Goal: Task Accomplishment & Management: Manage account settings

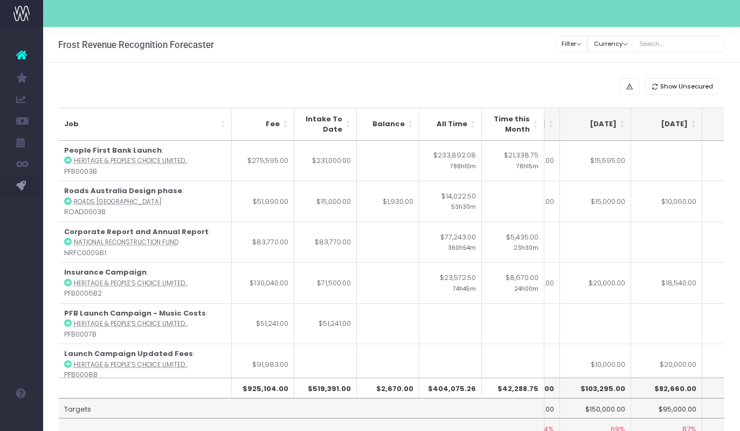
scroll to position [0, 255]
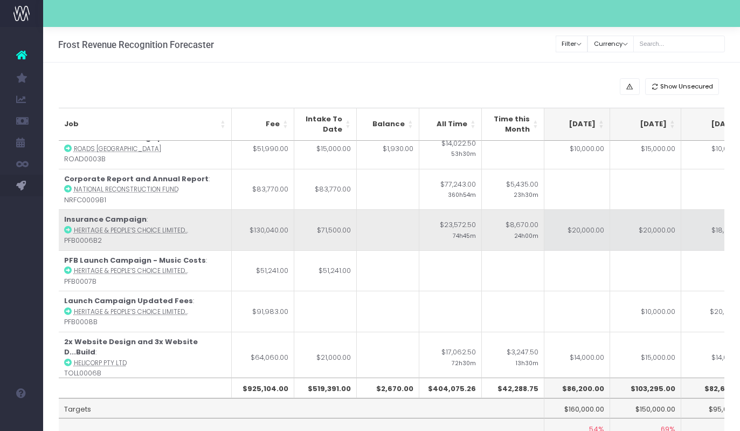
click at [585, 230] on td "$20,000.00" at bounding box center [574, 229] width 71 height 41
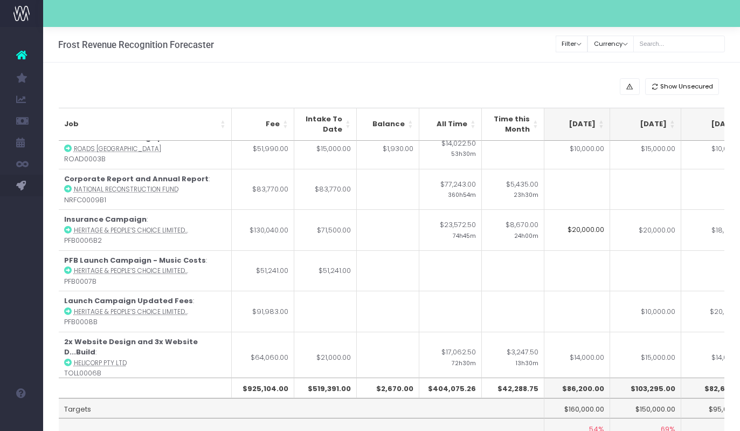
click at [572, 230] on input "$20,000.00" at bounding box center [574, 229] width 71 height 41
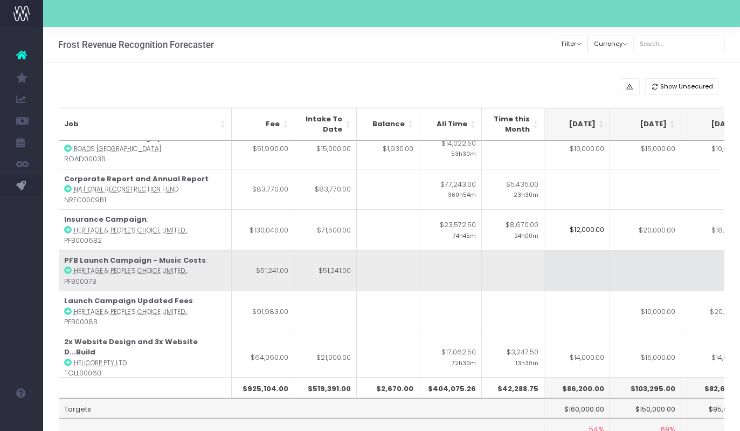
type input "$12,000.00"
click at [588, 271] on td at bounding box center [574, 270] width 71 height 41
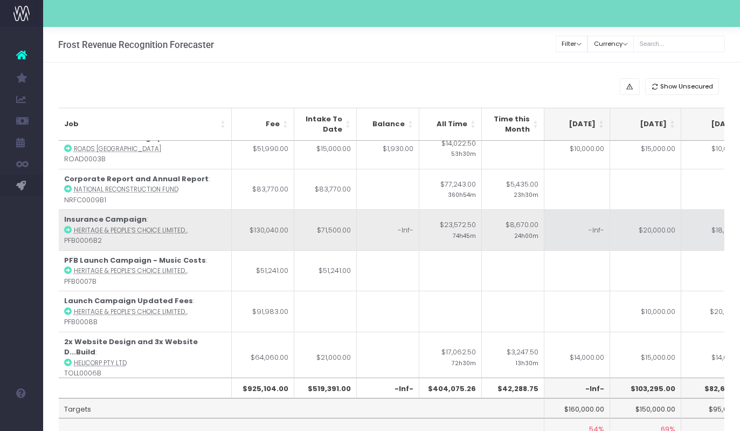
click at [594, 232] on td "-Inf-" at bounding box center [574, 229] width 71 height 41
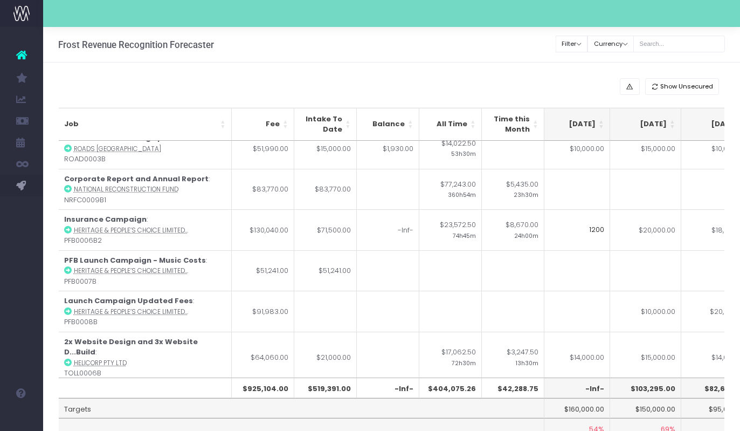
type input "12000"
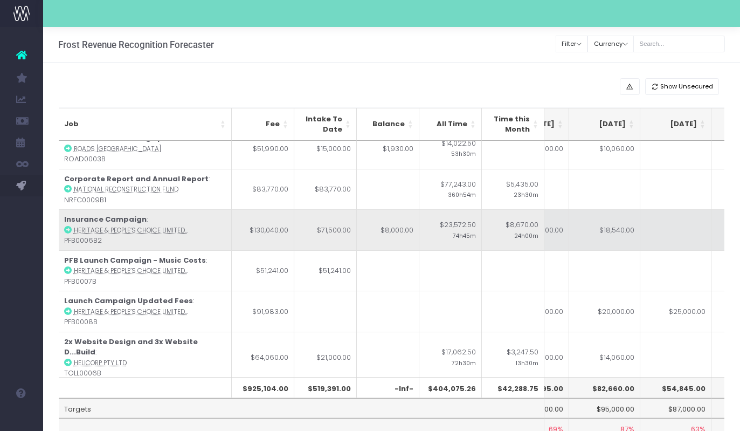
click at [655, 231] on td at bounding box center [676, 229] width 71 height 41
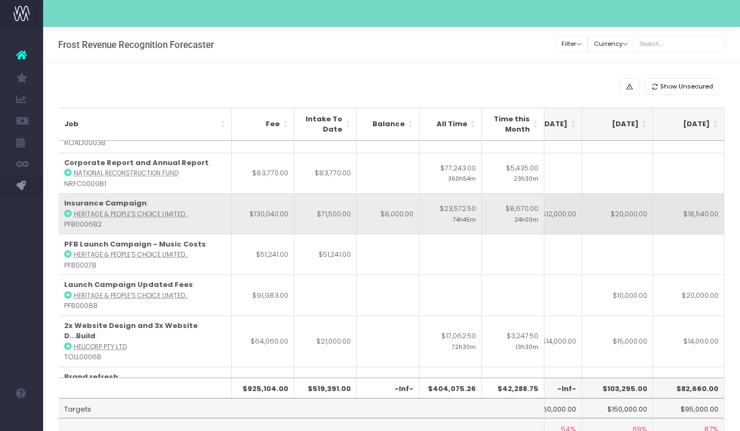
click at [620, 222] on td "$20,000.00" at bounding box center [617, 213] width 71 height 41
click at [688, 221] on td "$18,540.00" at bounding box center [689, 213] width 71 height 41
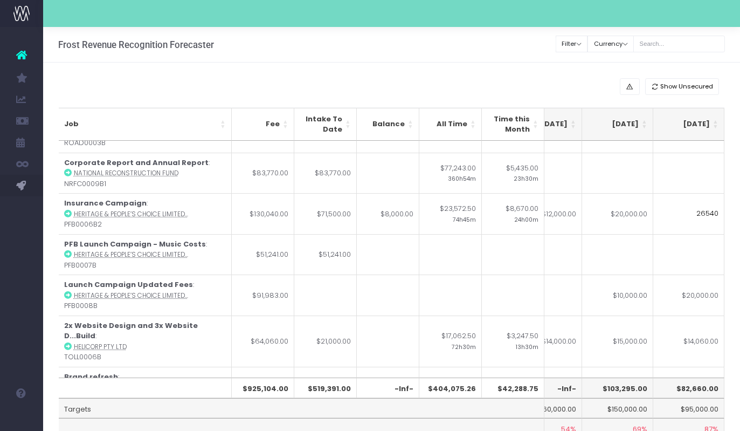
type input "26540"
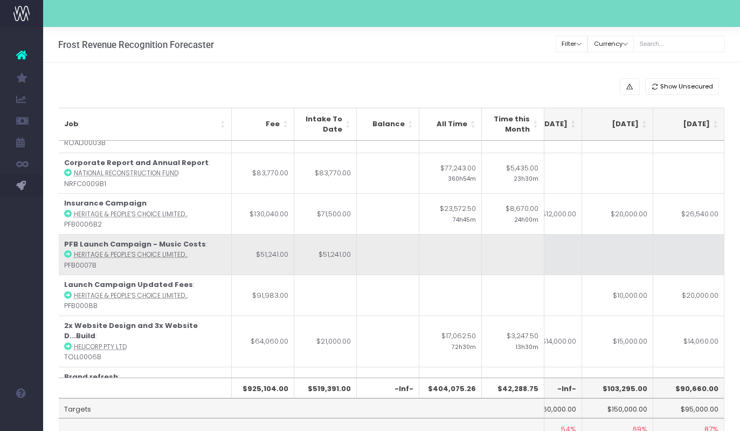
click at [688, 255] on td at bounding box center [689, 254] width 71 height 41
